Goal: Task Accomplishment & Management: Use online tool/utility

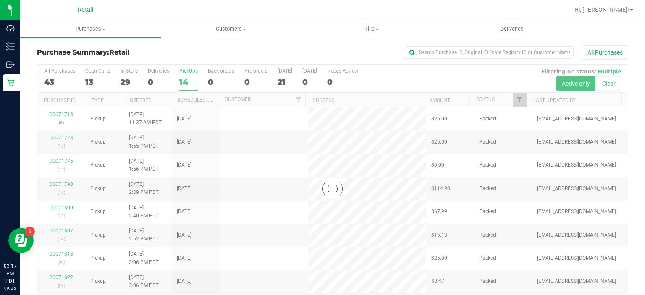
click at [187, 76] on label "PickUps 14" at bounding box center [188, 79] width 18 height 23
click at [0, 0] on input "PickUps 14" at bounding box center [0, 0] width 0 height 0
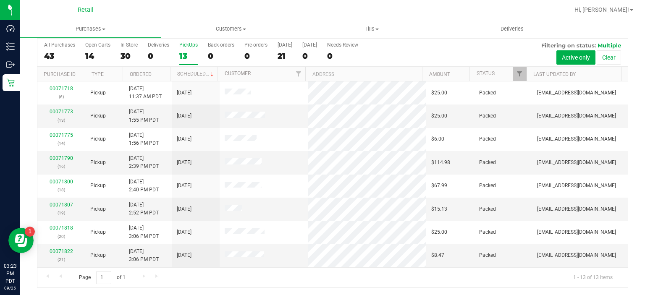
click at [186, 42] on div "PickUps" at bounding box center [188, 45] width 18 height 6
click at [0, 0] on input "PickUps 13" at bounding box center [0, 0] width 0 height 0
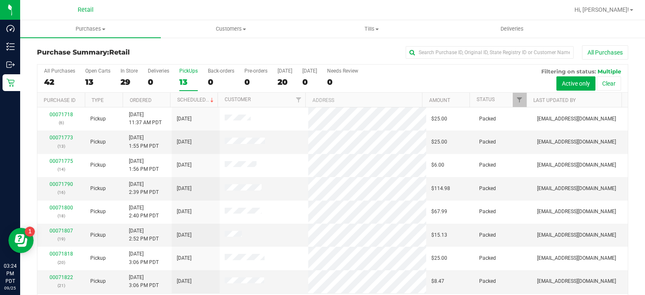
click at [186, 71] on div "PickUps" at bounding box center [188, 71] width 18 height 6
click at [0, 0] on input "PickUps 13" at bounding box center [0, 0] width 0 height 0
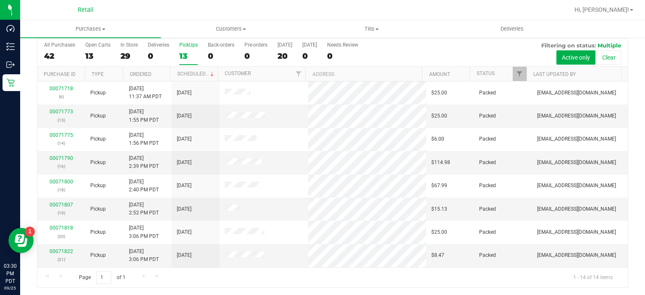
click at [185, 43] on div "PickUps" at bounding box center [188, 45] width 18 height 6
click at [0, 0] on input "PickUps 13" at bounding box center [0, 0] width 0 height 0
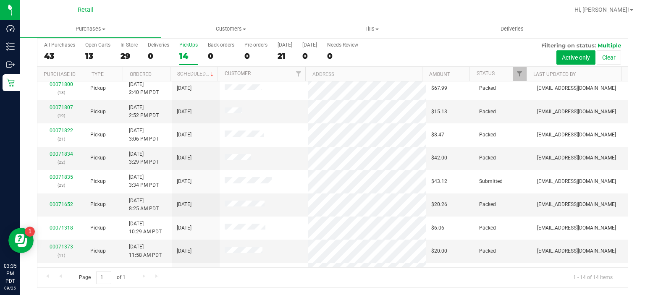
scroll to position [107, 0]
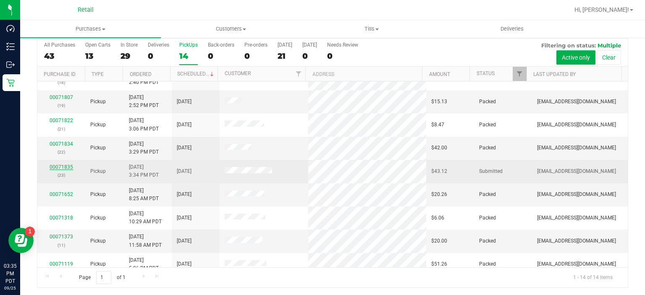
click at [55, 164] on link "00071835" at bounding box center [62, 167] width 24 height 6
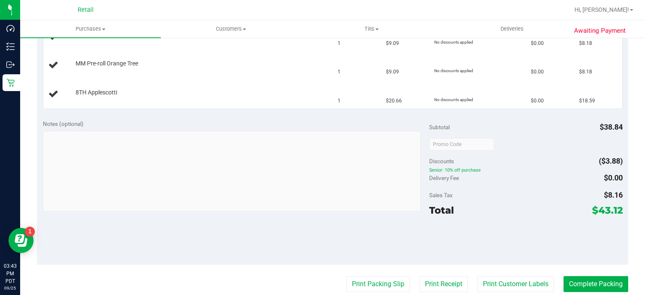
scroll to position [285, 0]
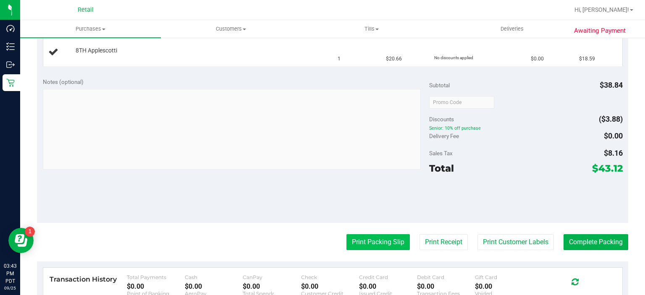
click at [369, 237] on button "Print Packing Slip" at bounding box center [377, 242] width 63 height 16
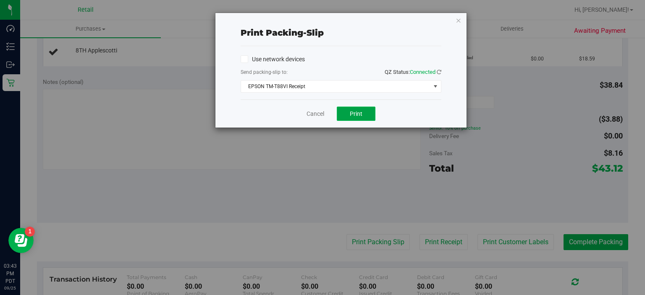
click at [354, 107] on button "Print" at bounding box center [356, 114] width 39 height 14
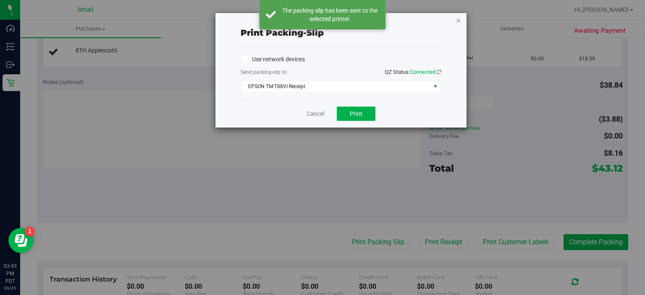
click at [457, 19] on icon "button" at bounding box center [459, 20] width 6 height 10
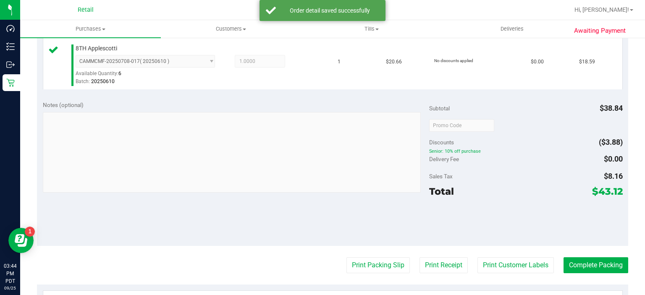
scroll to position [324, 0]
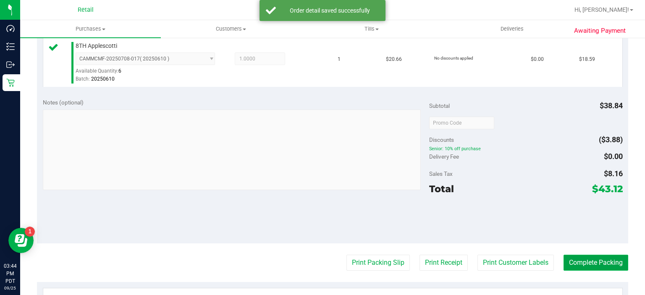
click at [584, 260] on button "Complete Packing" at bounding box center [595, 263] width 65 height 16
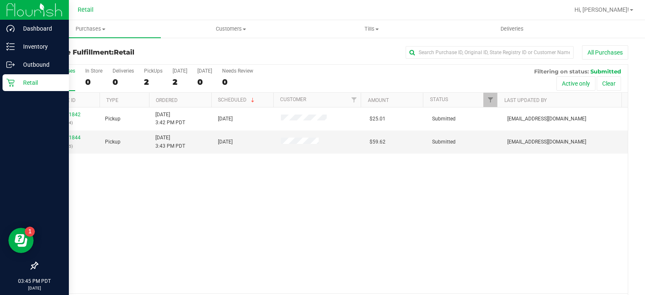
click at [16, 82] on p "Retail" at bounding box center [40, 83] width 50 height 10
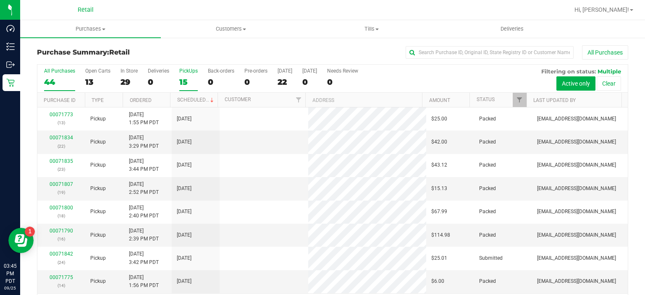
click at [184, 79] on div "15" at bounding box center [188, 82] width 18 height 10
click at [0, 0] on input "PickUps 15" at bounding box center [0, 0] width 0 height 0
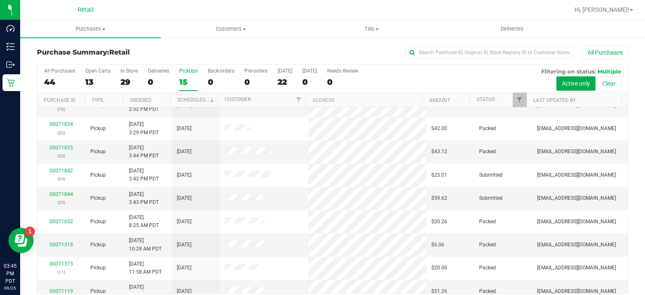
scroll to position [133, 0]
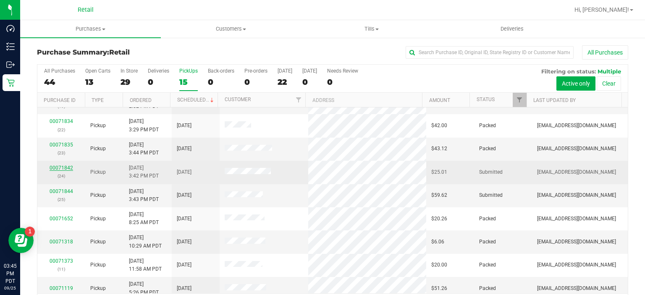
click at [55, 166] on link "00071842" at bounding box center [62, 168] width 24 height 6
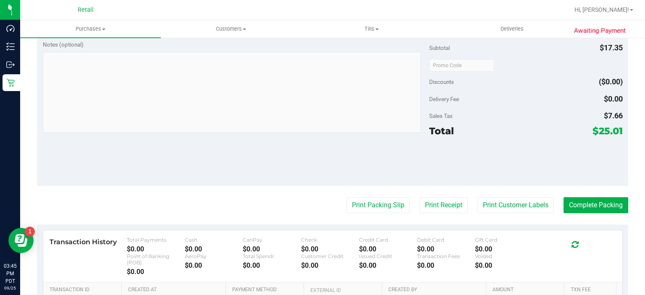
scroll to position [276, 0]
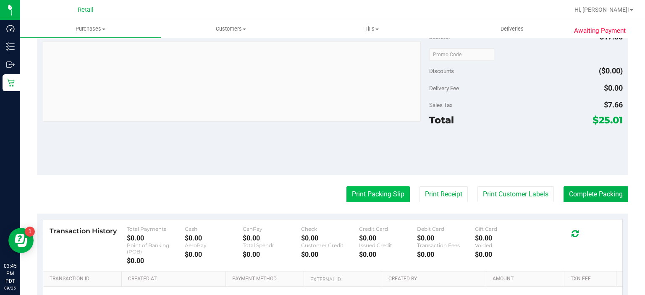
click at [364, 197] on button "Print Packing Slip" at bounding box center [377, 194] width 63 height 16
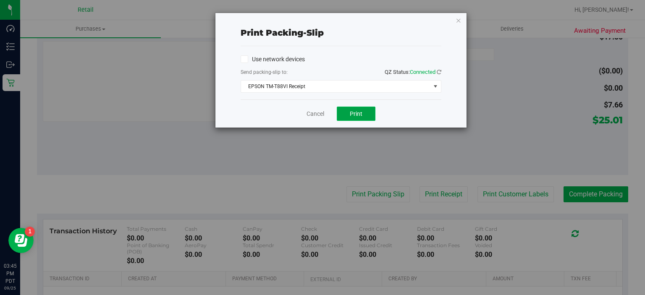
click at [355, 112] on span "Print" at bounding box center [356, 113] width 13 height 7
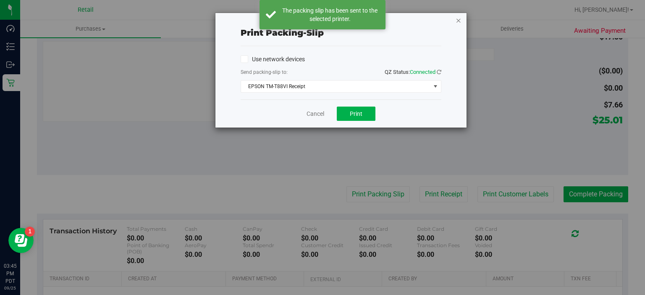
click at [457, 19] on icon "button" at bounding box center [459, 20] width 6 height 10
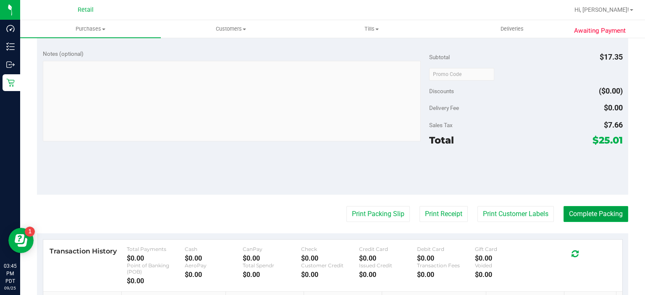
click at [582, 207] on button "Complete Packing" at bounding box center [595, 214] width 65 height 16
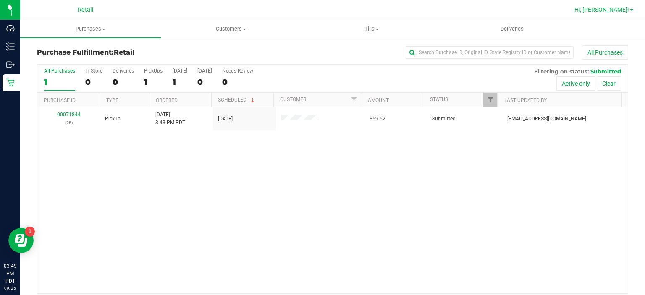
click at [606, 9] on span "Hi, [PERSON_NAME]!" at bounding box center [601, 9] width 55 height 7
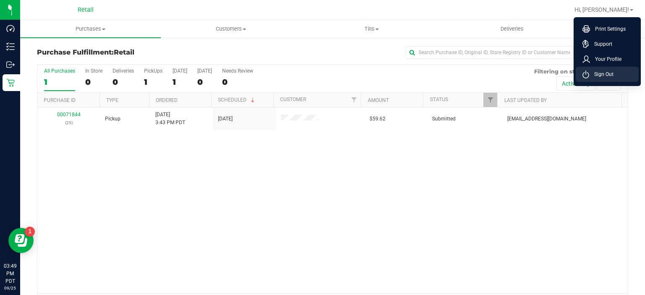
click at [592, 71] on span "Sign Out" at bounding box center [601, 74] width 24 height 8
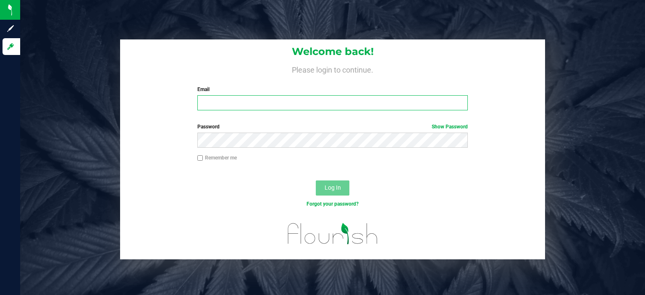
click at [225, 101] on input "Email" at bounding box center [332, 102] width 271 height 15
type input "[EMAIL_ADDRESS][DOMAIN_NAME]"
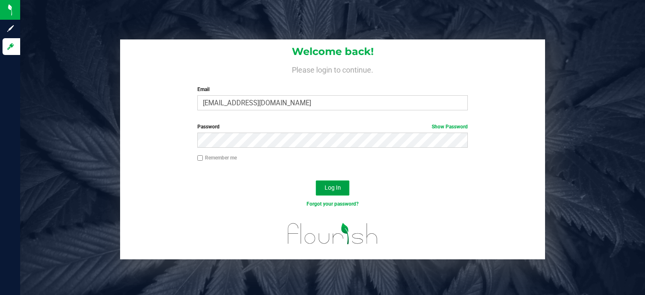
click at [341, 185] on span "Log In" at bounding box center [333, 187] width 16 height 7
